Goal: Information Seeking & Learning: Learn about a topic

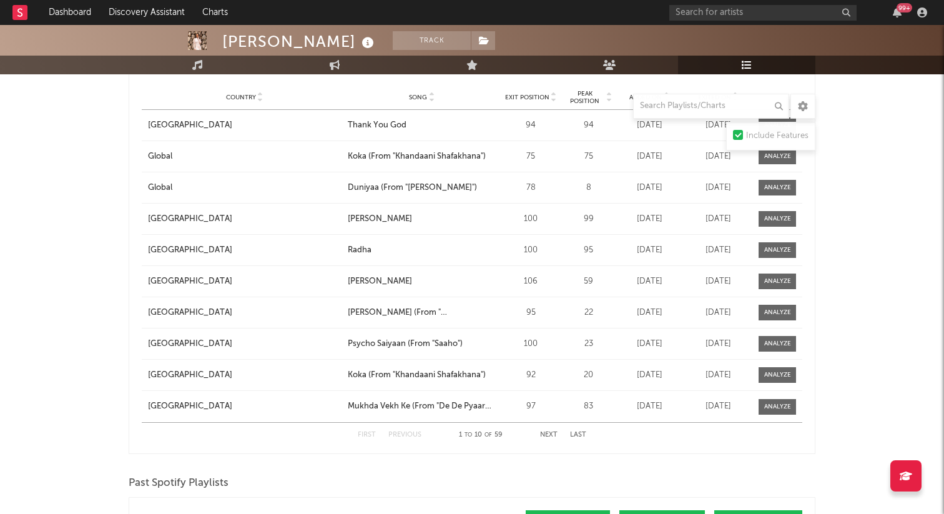
scroll to position [1120, 0]
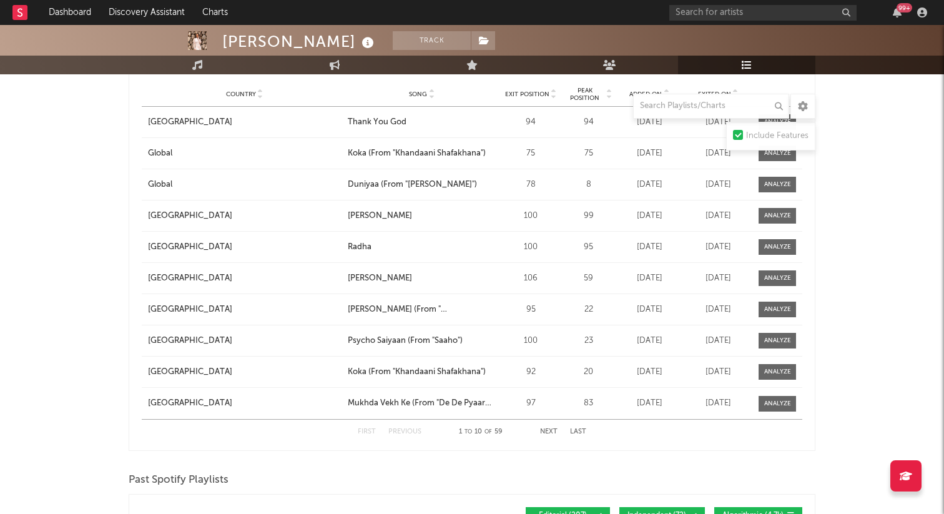
click at [548, 431] on button "Next" at bounding box center [548, 431] width 17 height 7
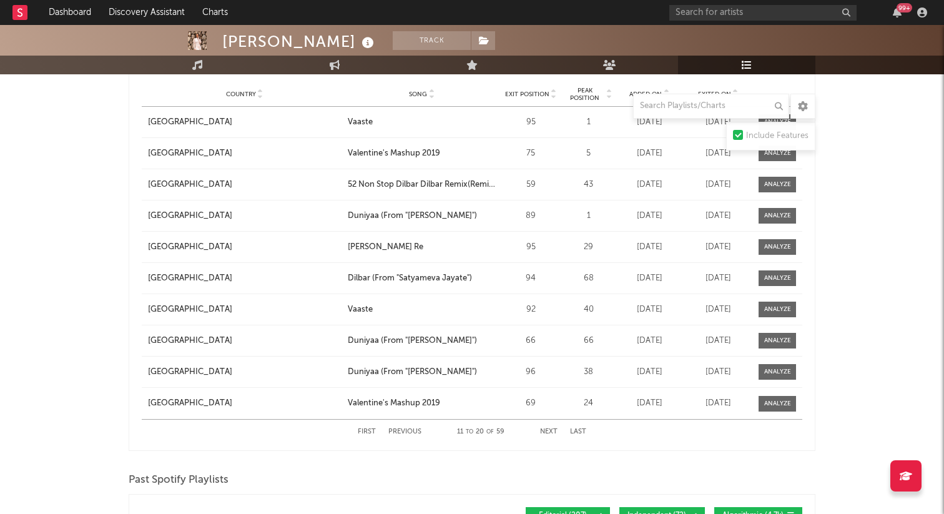
click at [549, 432] on button "Next" at bounding box center [548, 431] width 17 height 7
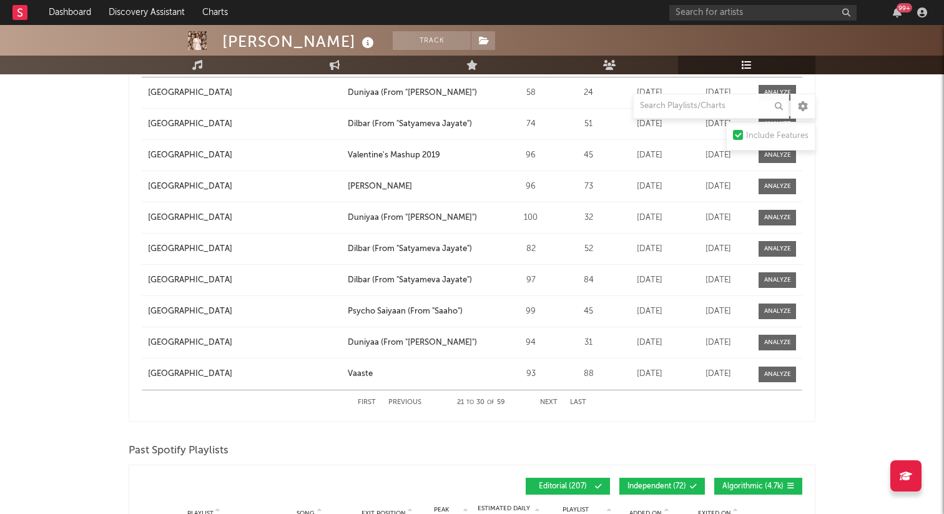
scroll to position [1184, 0]
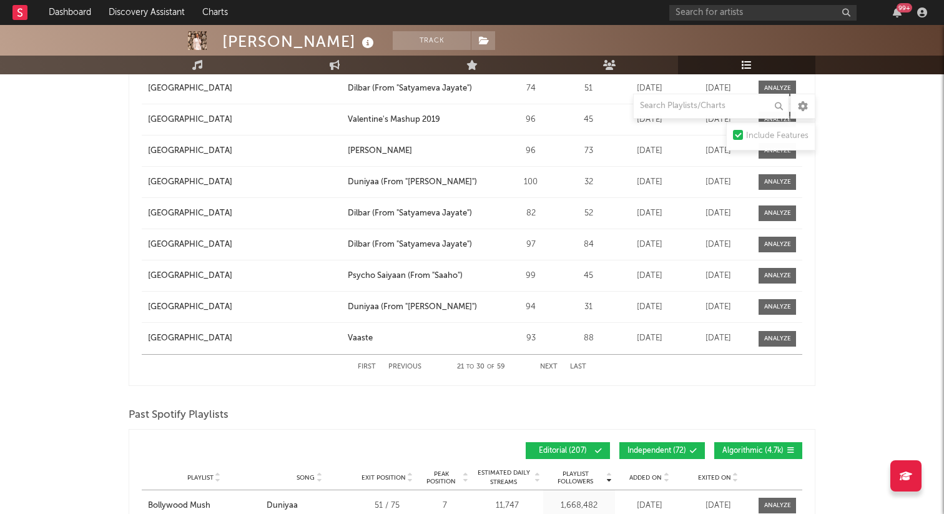
click at [557, 366] on button "Next" at bounding box center [548, 366] width 17 height 7
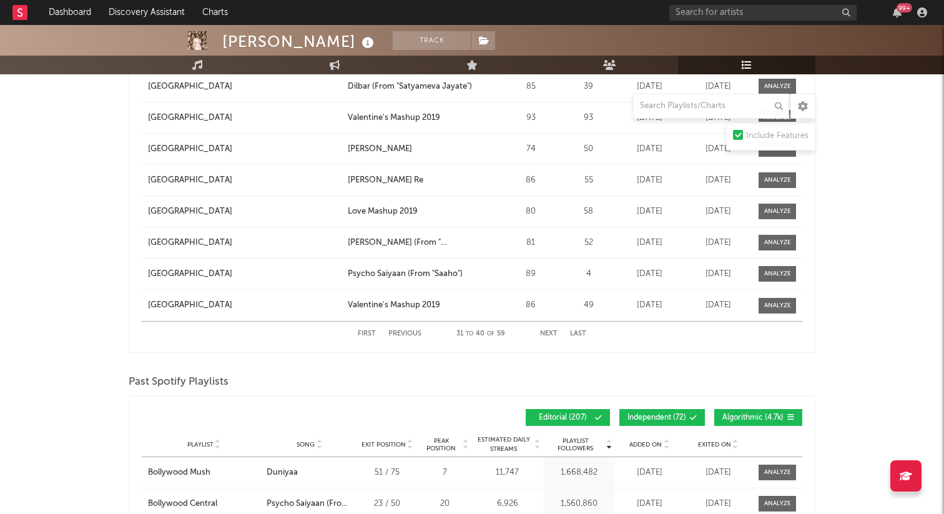
scroll to position [1218, 0]
click at [545, 328] on div "First Previous 31 to 40 of 59 Next Last" at bounding box center [472, 333] width 228 height 24
click at [552, 334] on button "Next" at bounding box center [548, 333] width 17 height 7
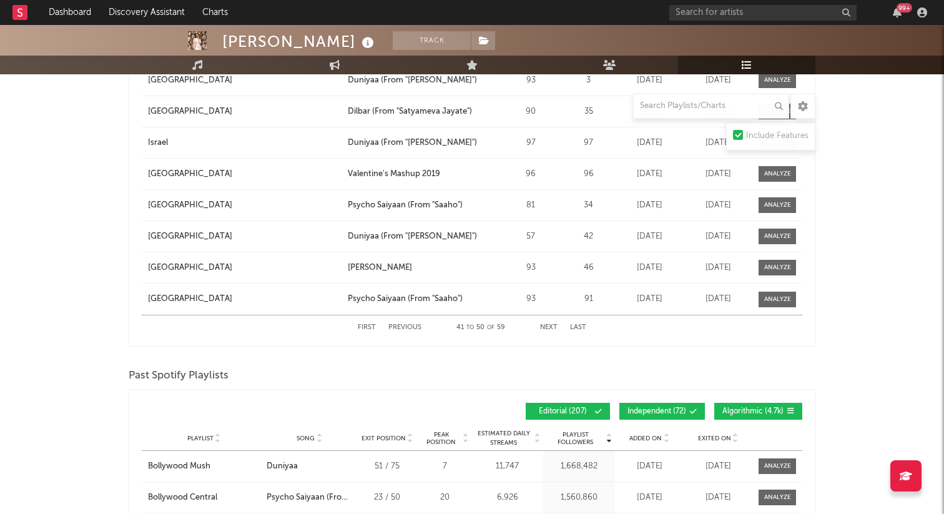
scroll to position [1229, 0]
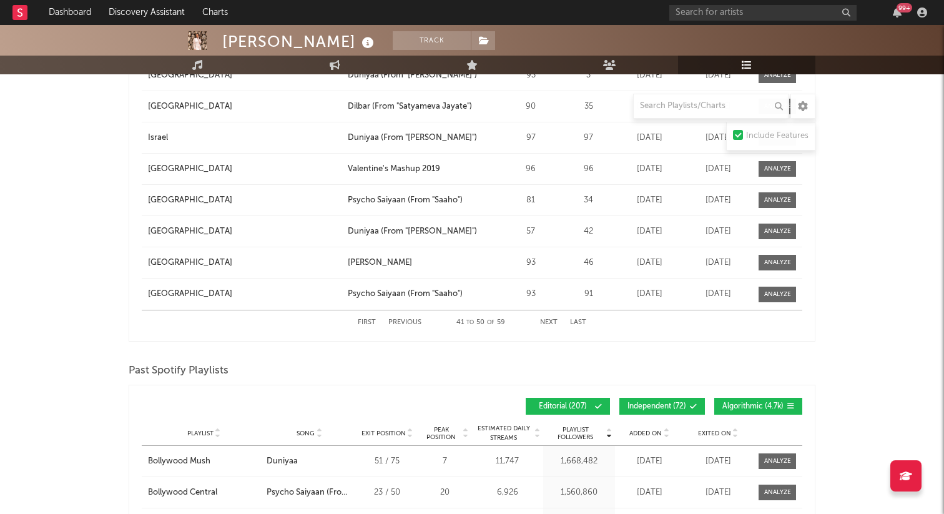
click at [550, 319] on button "Next" at bounding box center [548, 322] width 17 height 7
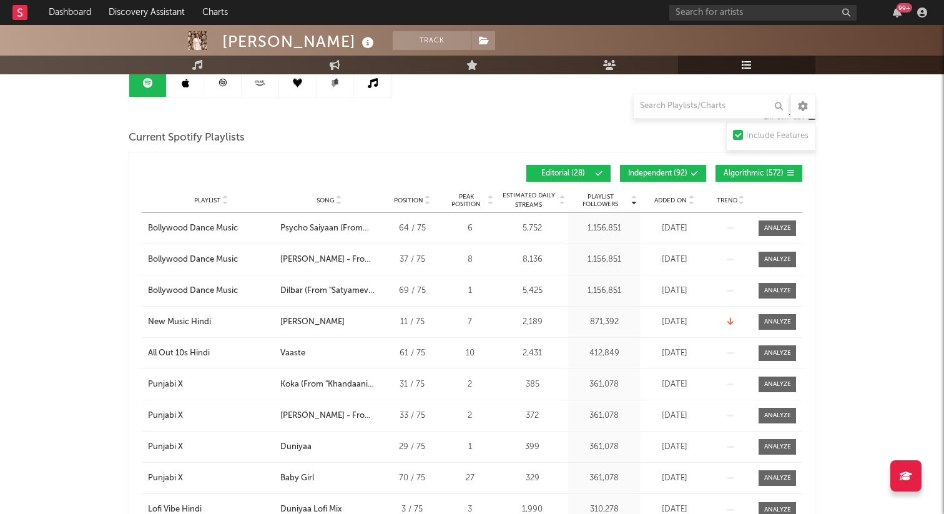
scroll to position [0, 0]
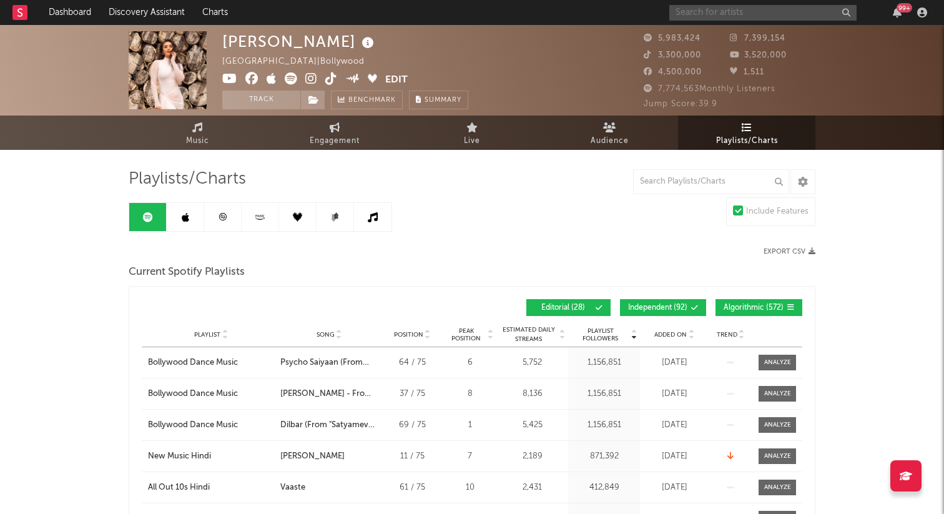
click at [768, 16] on input "text" at bounding box center [762, 13] width 187 height 16
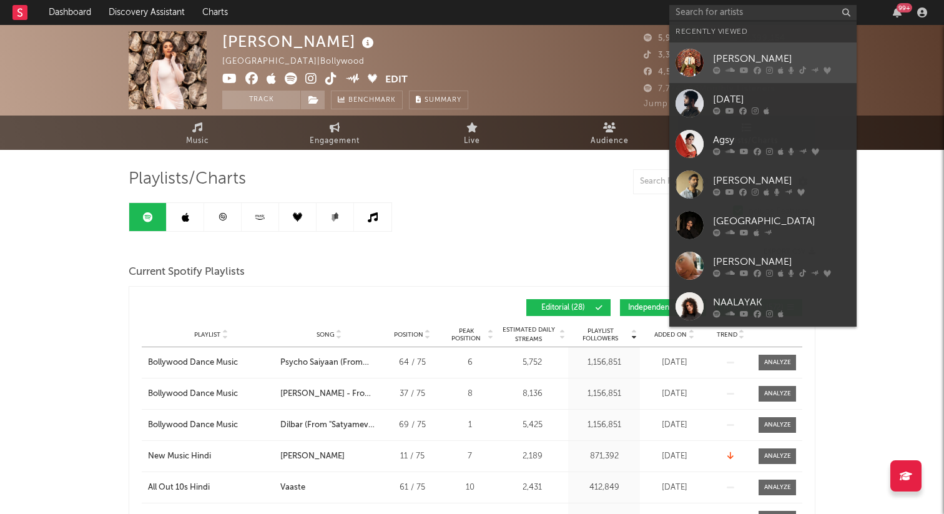
click at [741, 60] on div "Sid Sriram" at bounding box center [781, 58] width 137 height 15
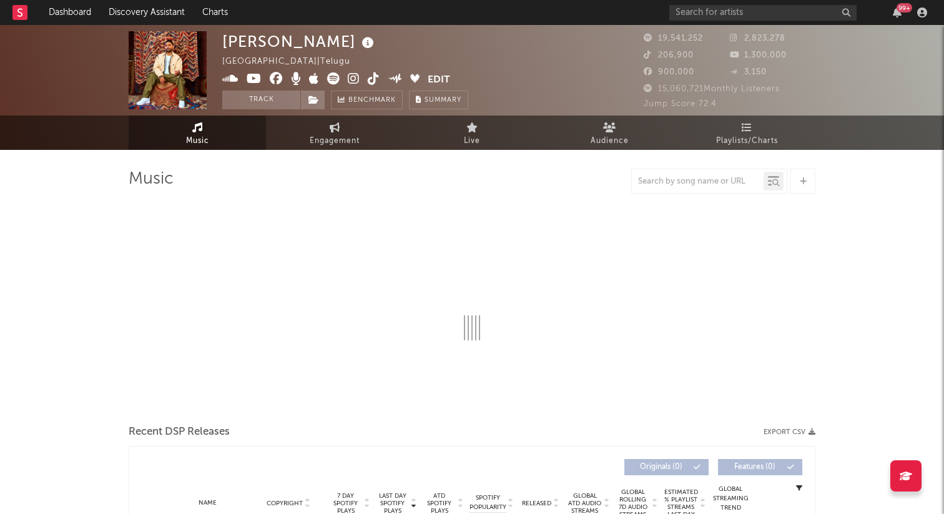
select select "6m"
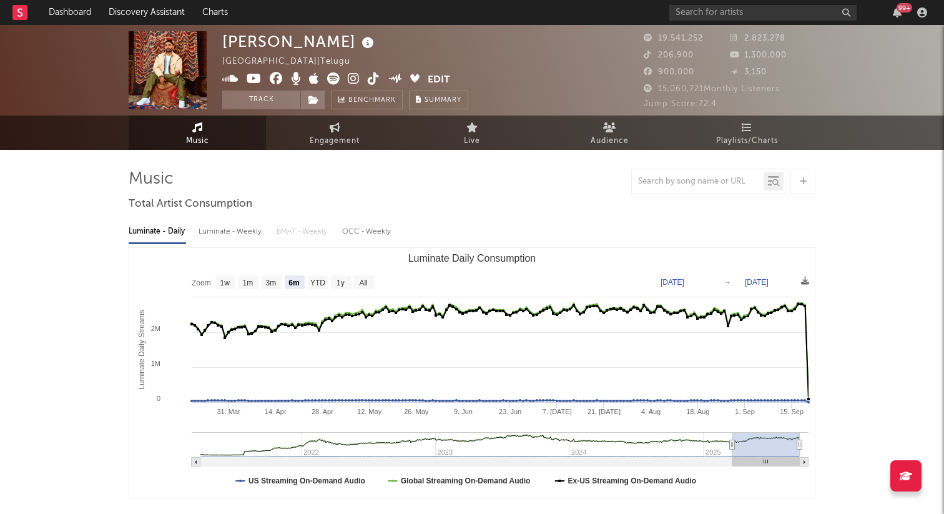
select select "6m"
click at [746, 130] on icon at bounding box center [746, 127] width 11 height 10
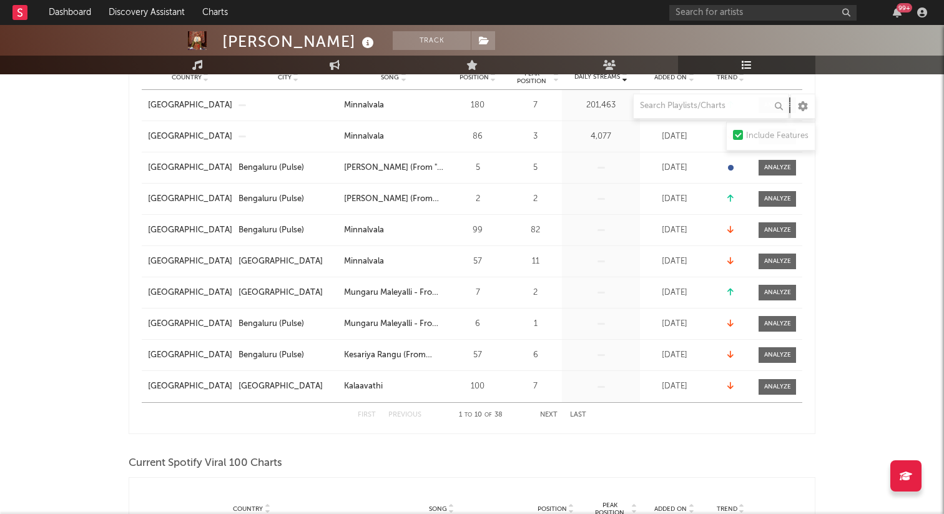
scroll to position [254, 0]
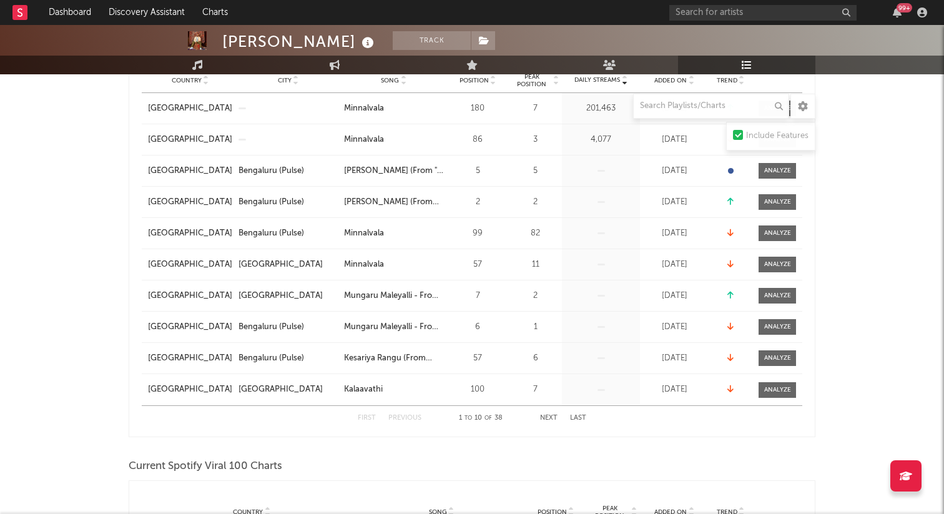
click at [552, 413] on div "First Previous 1 to 10 of 38 Next Last" at bounding box center [472, 418] width 228 height 24
click at [547, 416] on button "Next" at bounding box center [548, 417] width 17 height 7
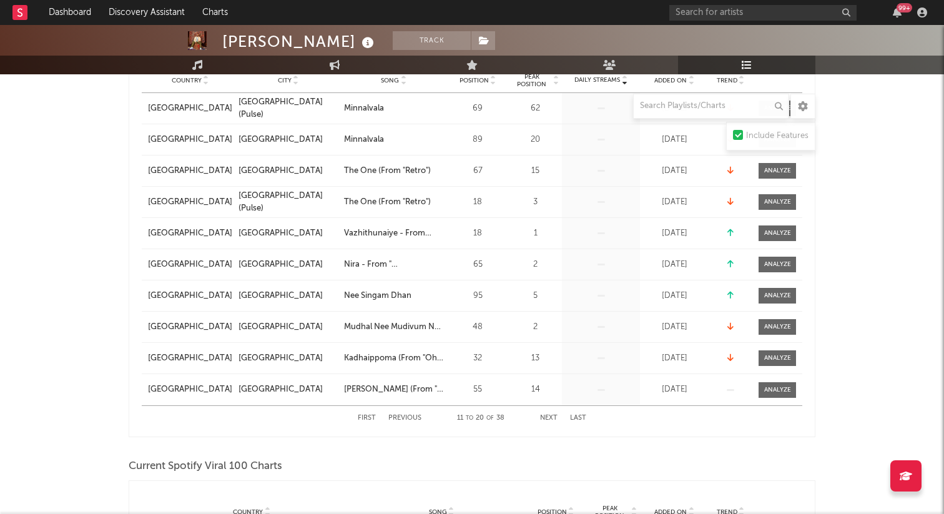
click at [547, 416] on button "Next" at bounding box center [548, 417] width 17 height 7
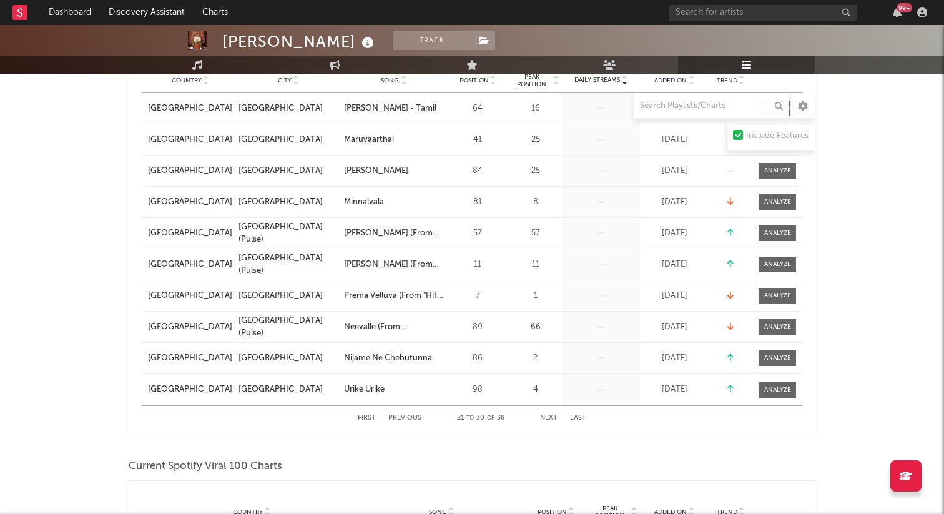
click at [547, 416] on button "Next" at bounding box center [548, 417] width 17 height 7
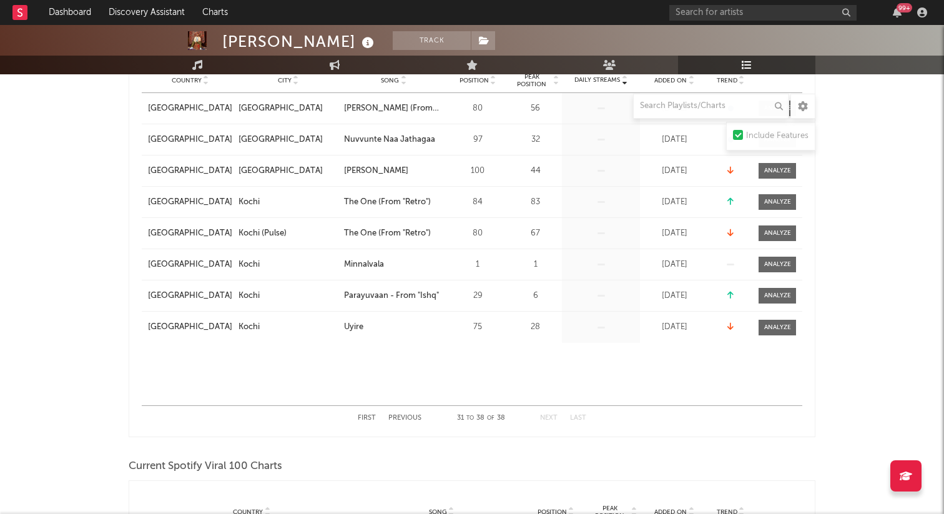
click at [547, 416] on button "Next" at bounding box center [548, 417] width 17 height 7
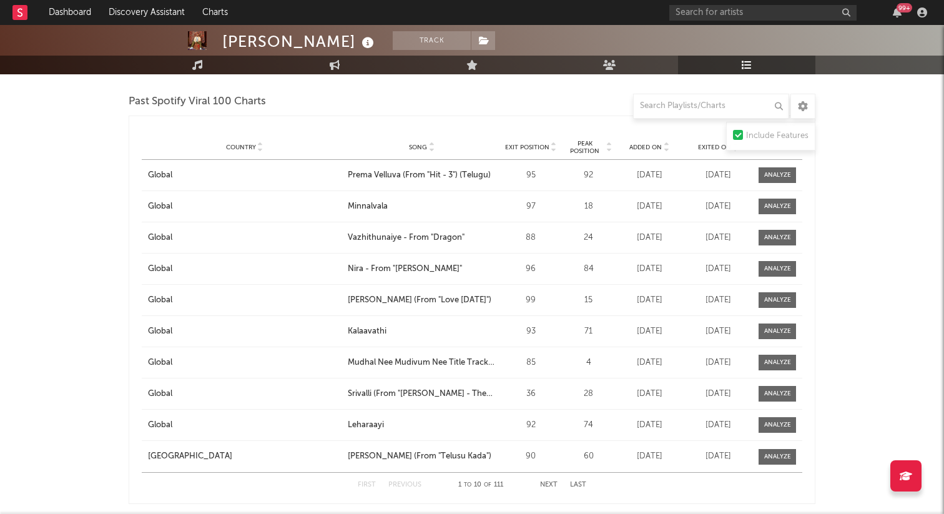
scroll to position [1657, 0]
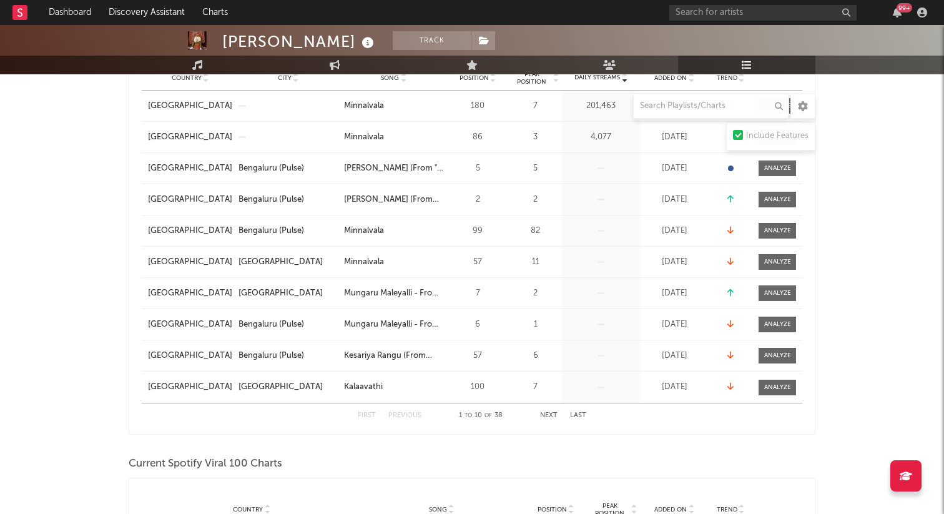
scroll to position [258, 0]
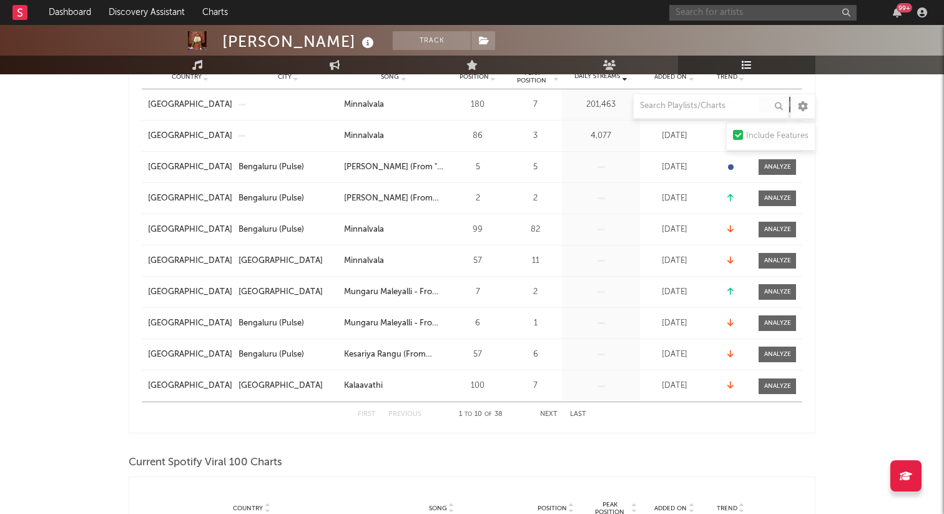
click at [688, 15] on input "text" at bounding box center [762, 13] width 187 height 16
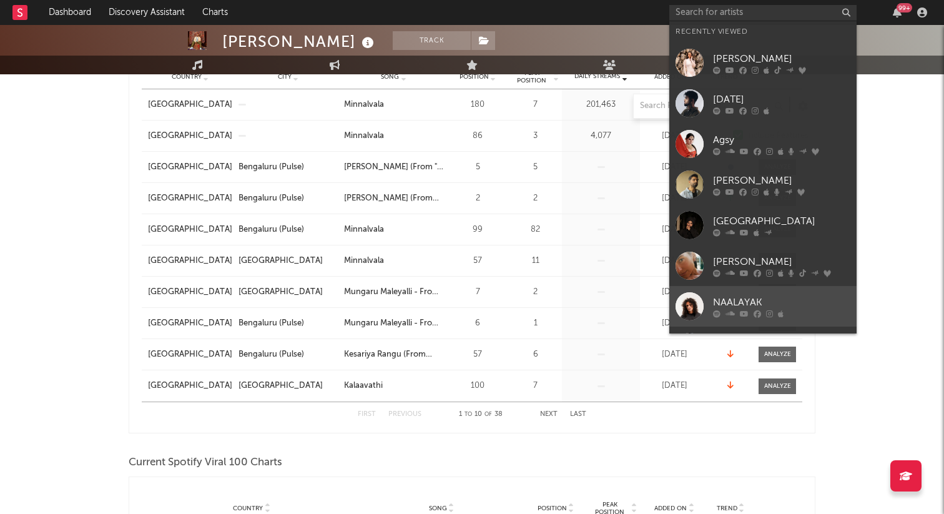
click at [731, 300] on div "NAALAYAK" at bounding box center [781, 302] width 137 height 15
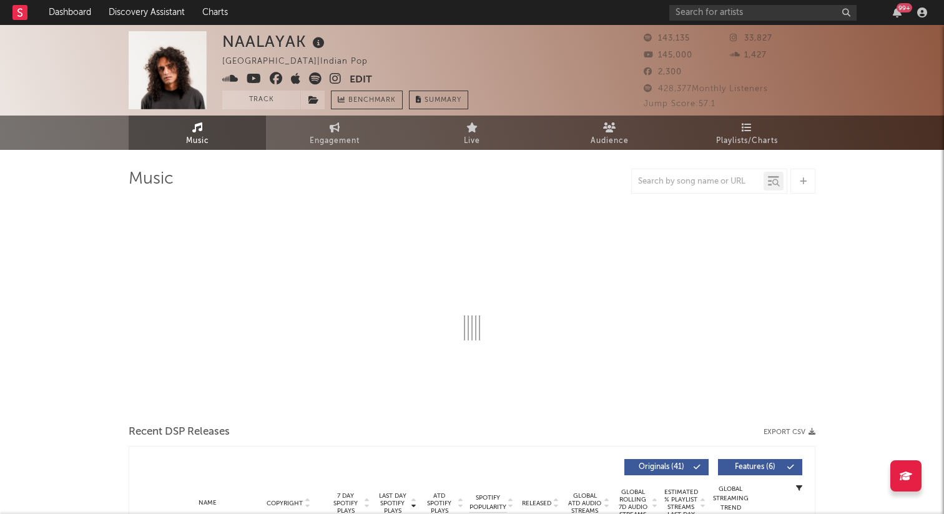
select select "6m"
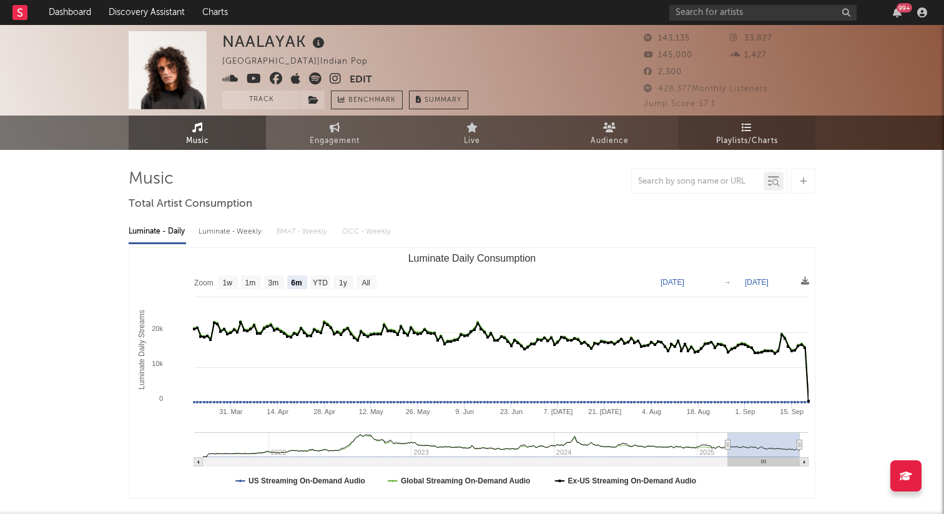
click at [746, 137] on span "Playlists/Charts" at bounding box center [747, 141] width 62 height 15
